Goal: Use online tool/utility: Utilize a website feature to perform a specific function

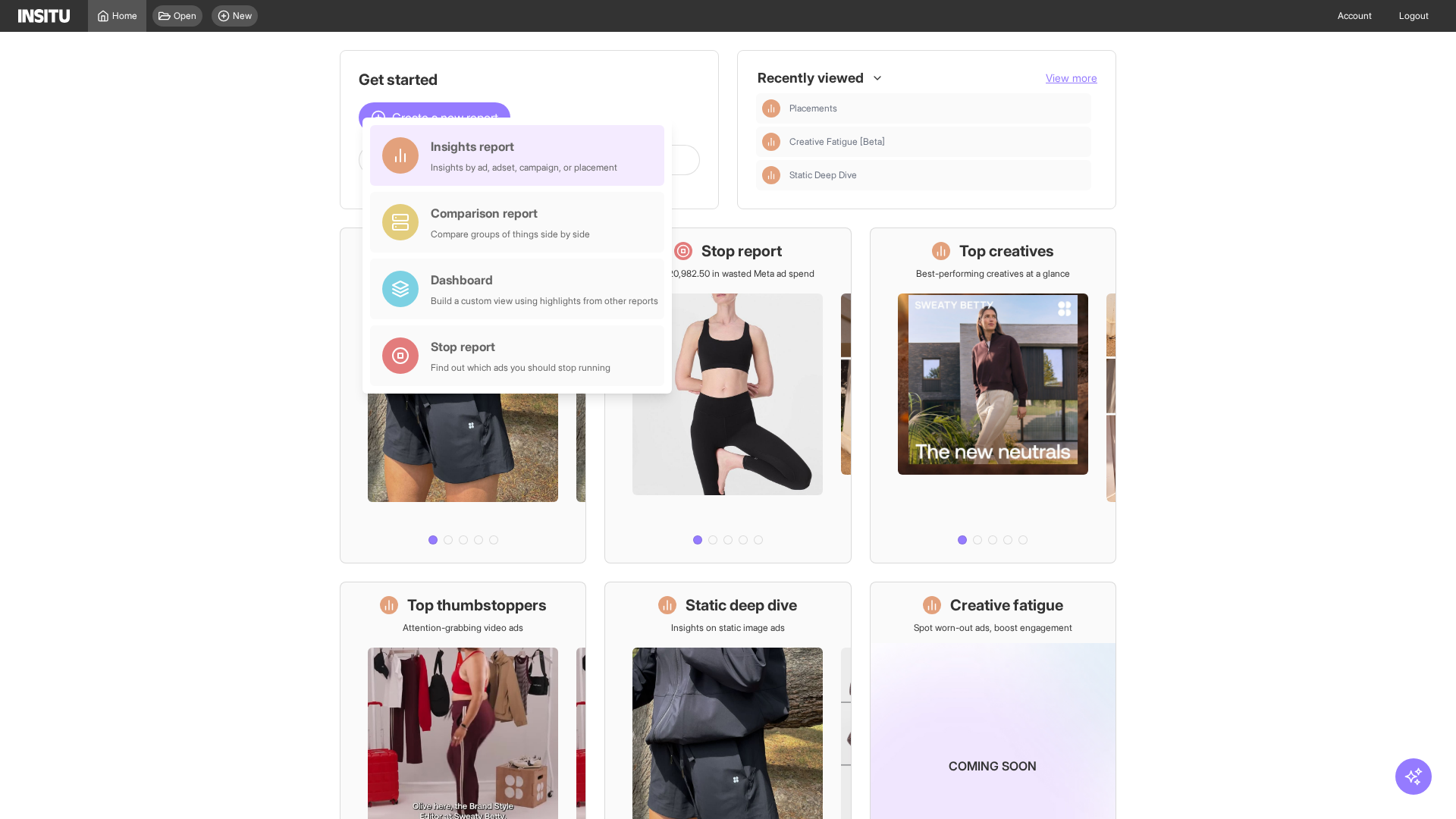
click at [521, 155] on div "Insights report Insights by ad, adset, campaign, or placement" at bounding box center [523, 155] width 187 height 36
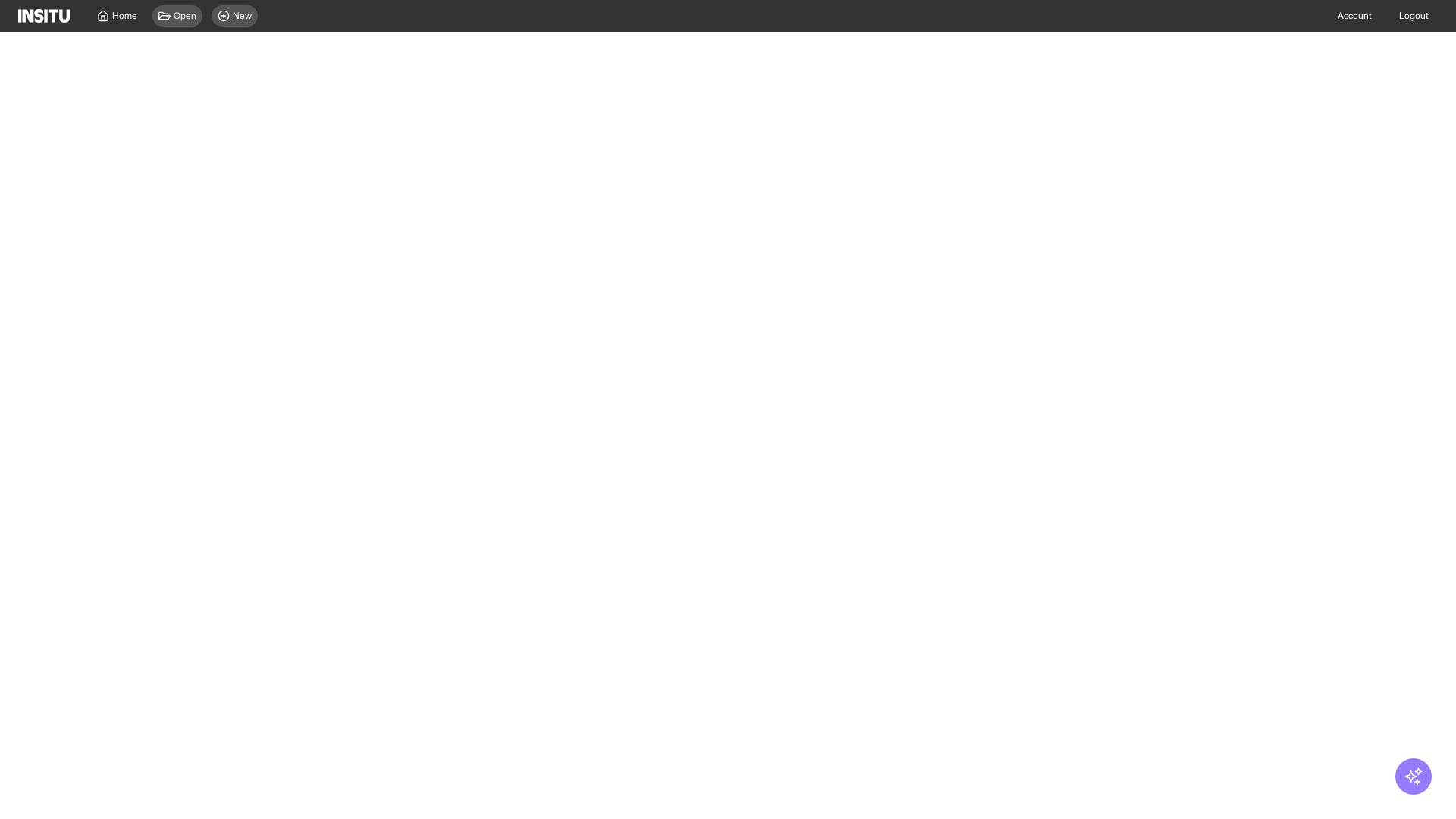
select select "**"
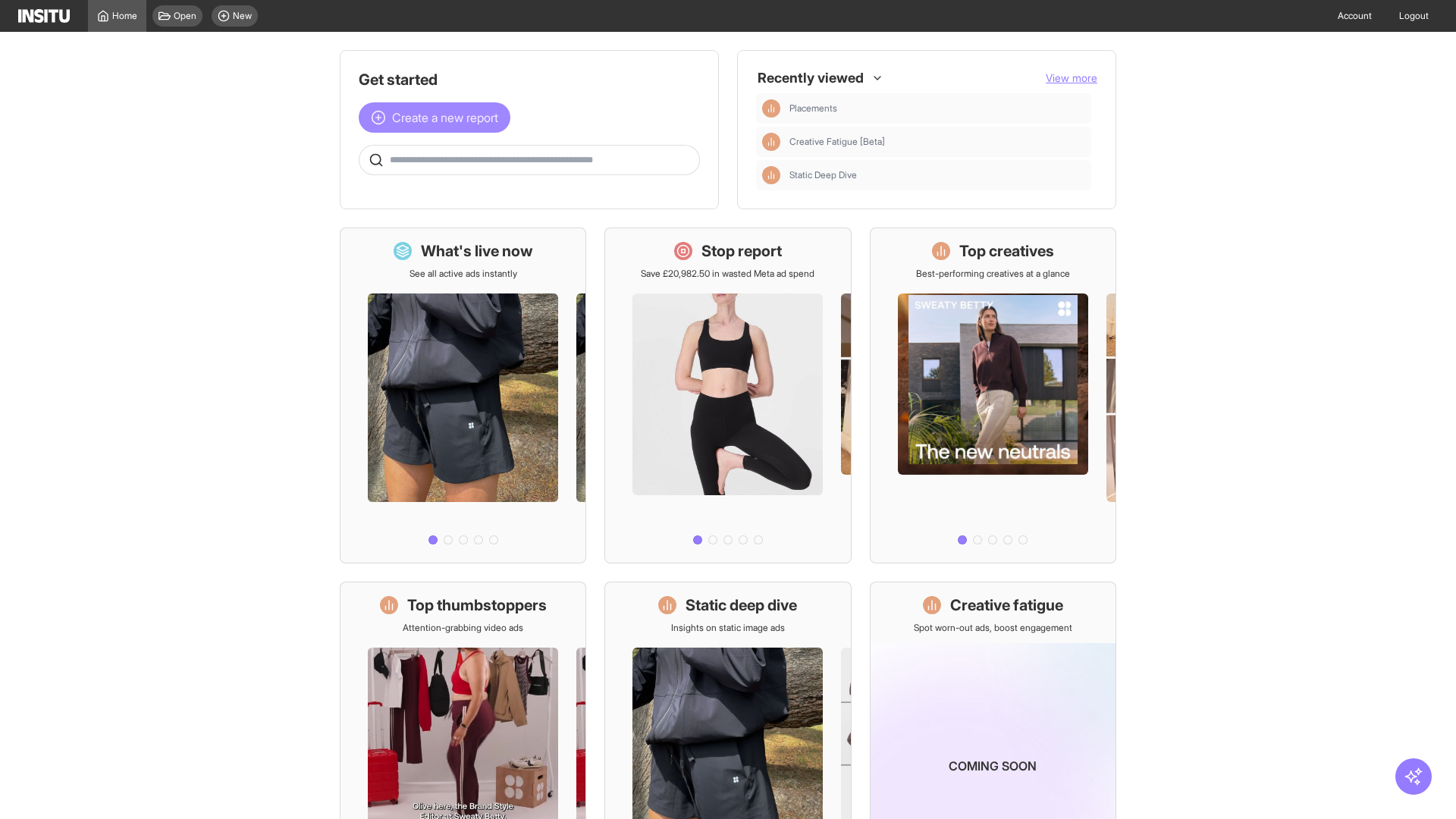
click at [438, 117] on span "Create a new report" at bounding box center [445, 117] width 106 height 19
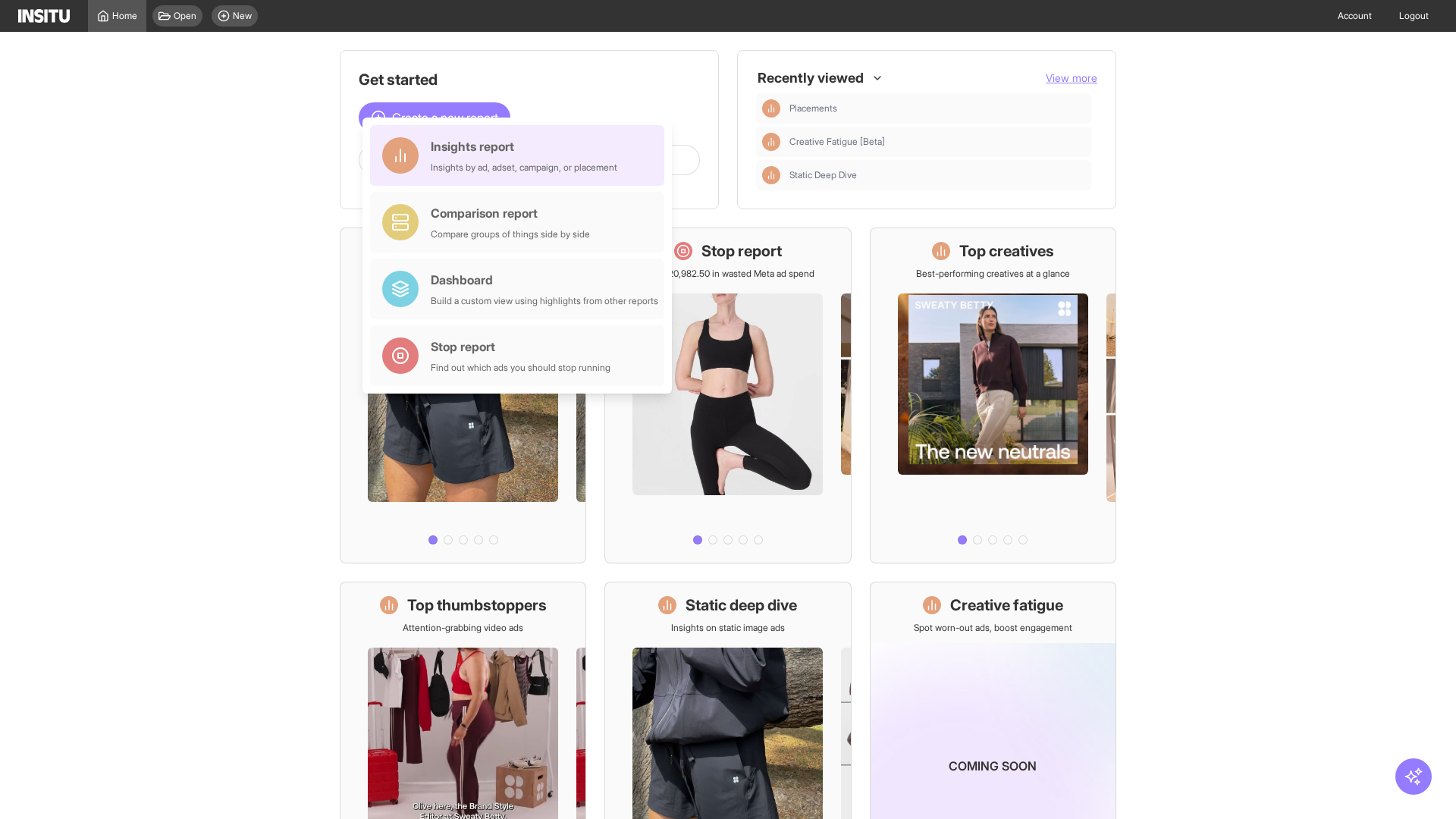
click at [521, 155] on div "Insights report Insights by ad, adset, campaign, or placement" at bounding box center [523, 155] width 187 height 36
